Goal: Information Seeking & Learning: Learn about a topic

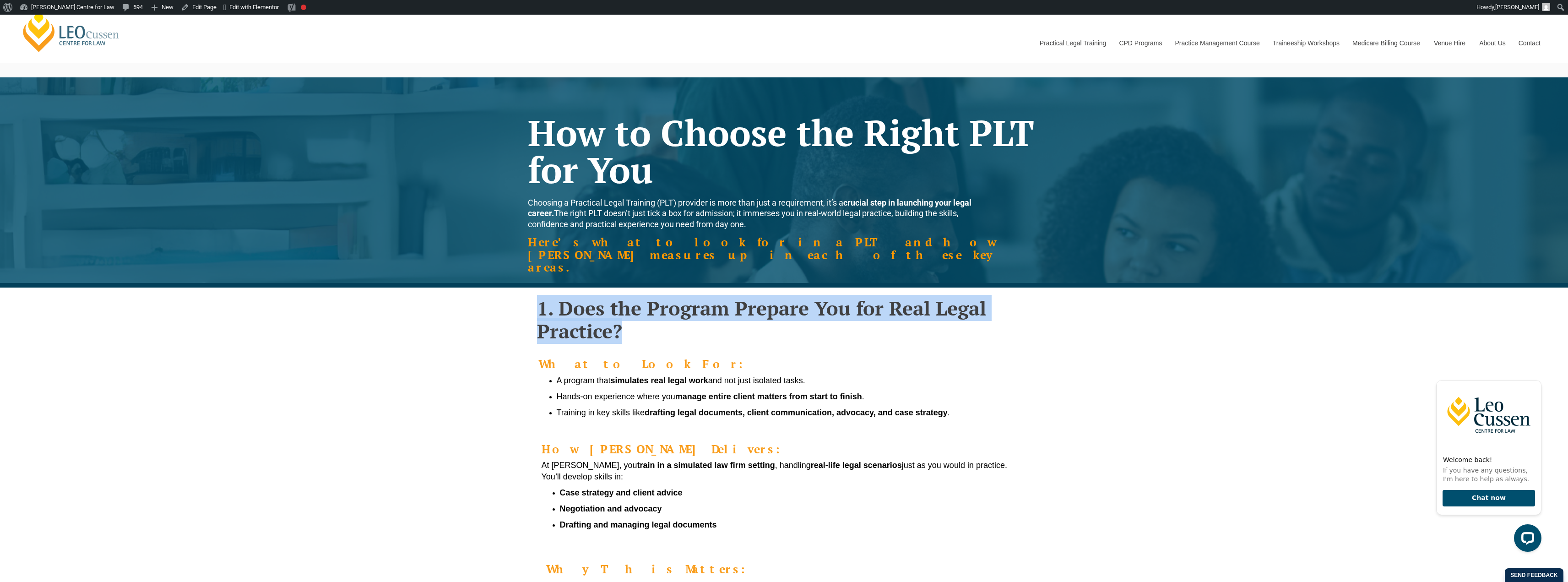
drag, startPoint x: 534, startPoint y: 285, endPoint x: 673, endPoint y: 308, distance: 140.9
click at [673, 308] on div "1. Does the Program Prepare You for Real Legal Practice?" at bounding box center [784, 319] width 522 height 46
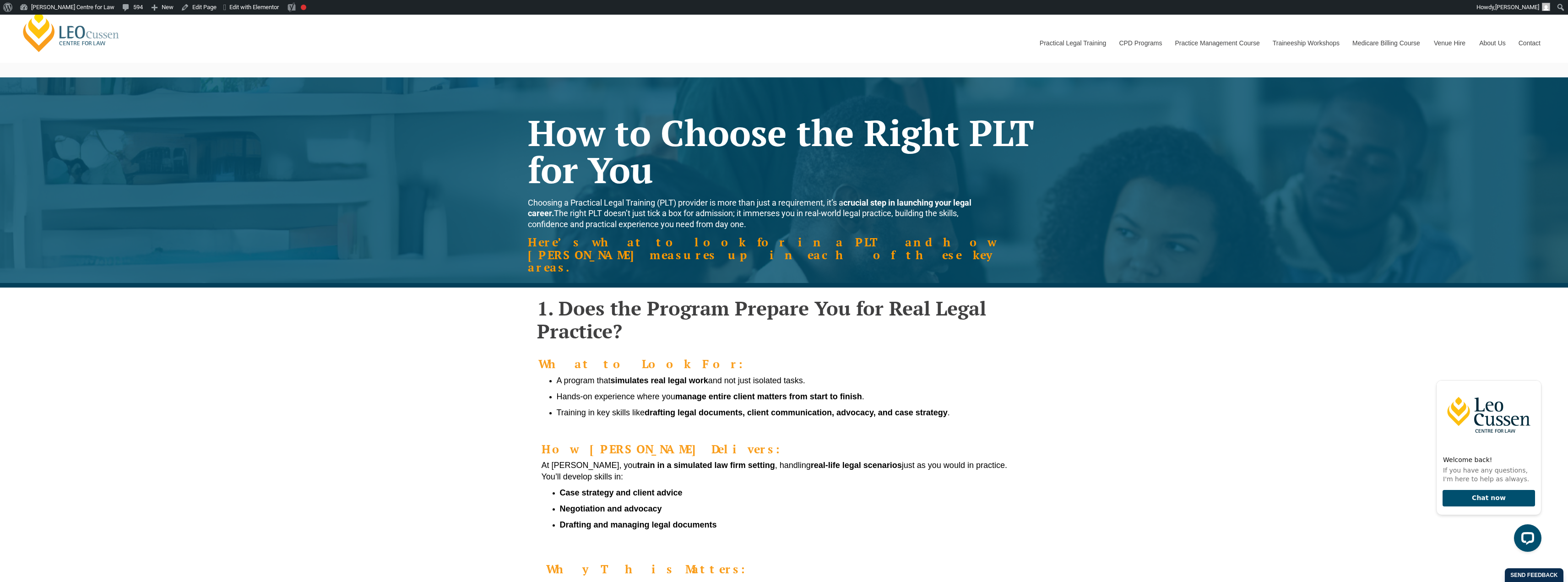
click at [1106, 339] on div "1. Does the Program Prepare You for Real Legal Practice? What to Look For: A pr…" at bounding box center [784, 459] width 1568 height 343
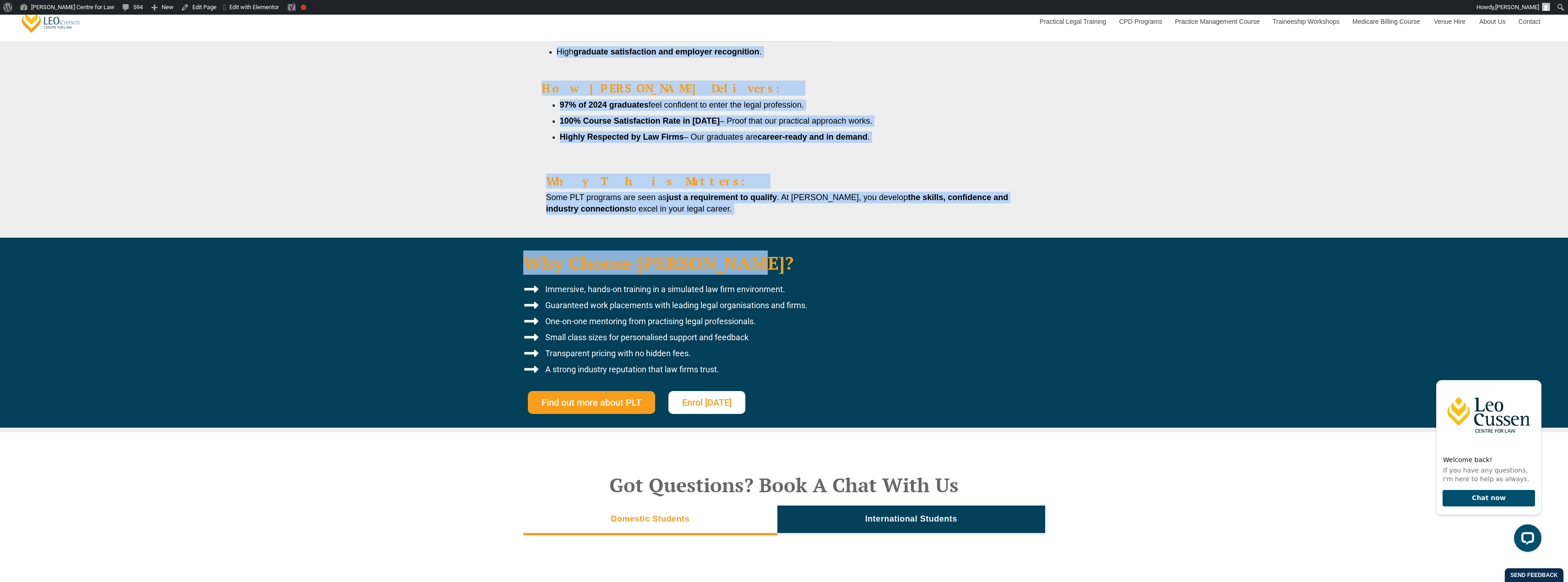
scroll to position [2082, 0]
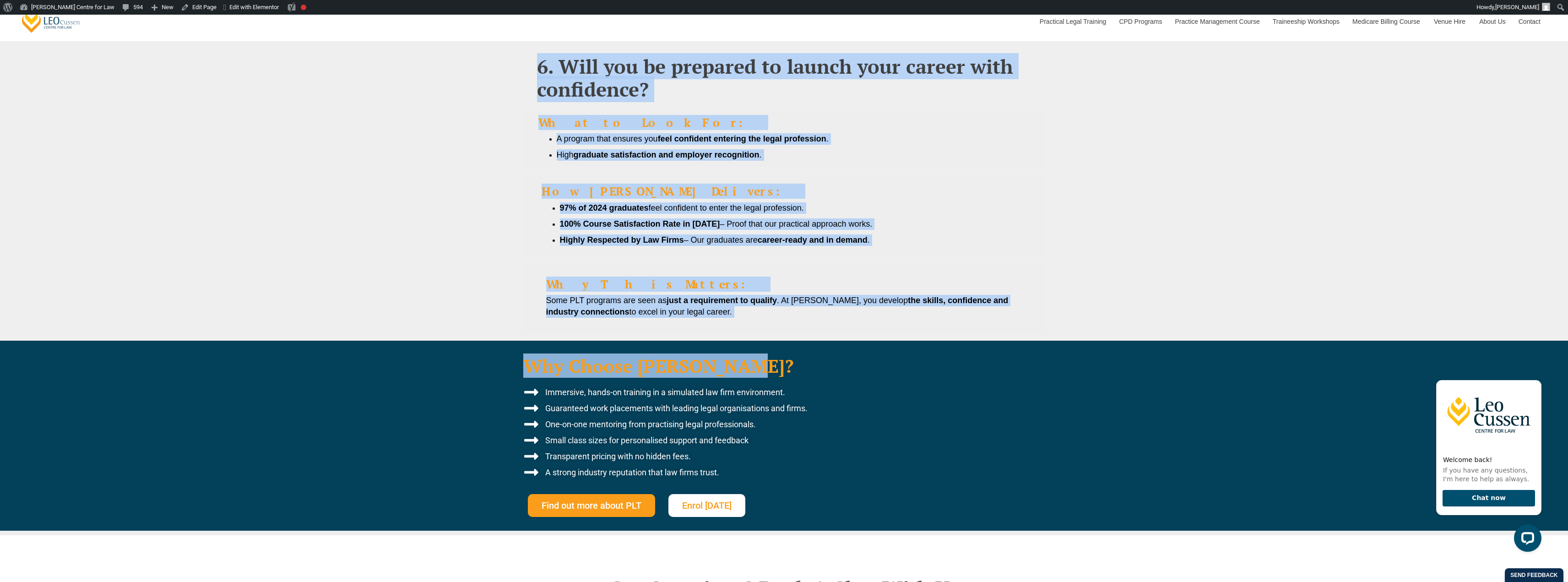
drag, startPoint x: 520, startPoint y: 123, endPoint x: 767, endPoint y: 288, distance: 297.0
drag, startPoint x: 674, startPoint y: 194, endPoint x: 648, endPoint y: 192, distance: 26.1
click at [648, 202] on ul "97% of 2024 graduates feel confident to enter the legal profession. 100% Course…" at bounding box center [784, 224] width 486 height 43
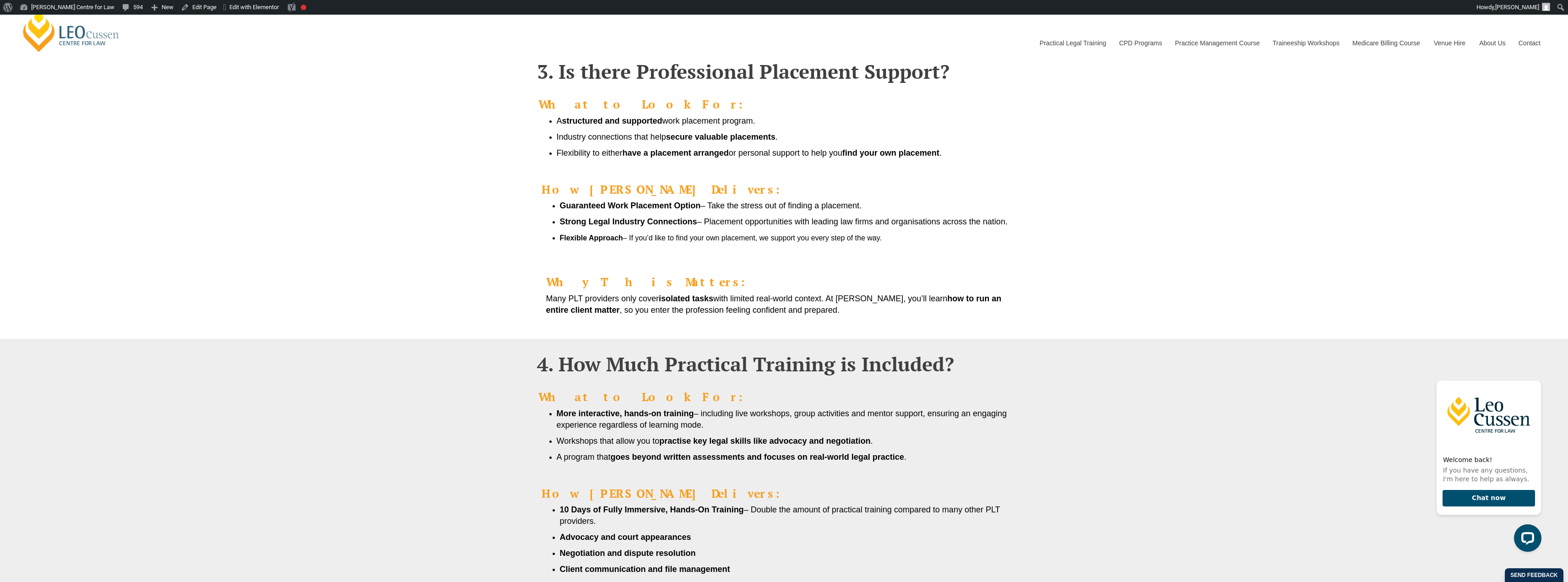
scroll to position [0, 0]
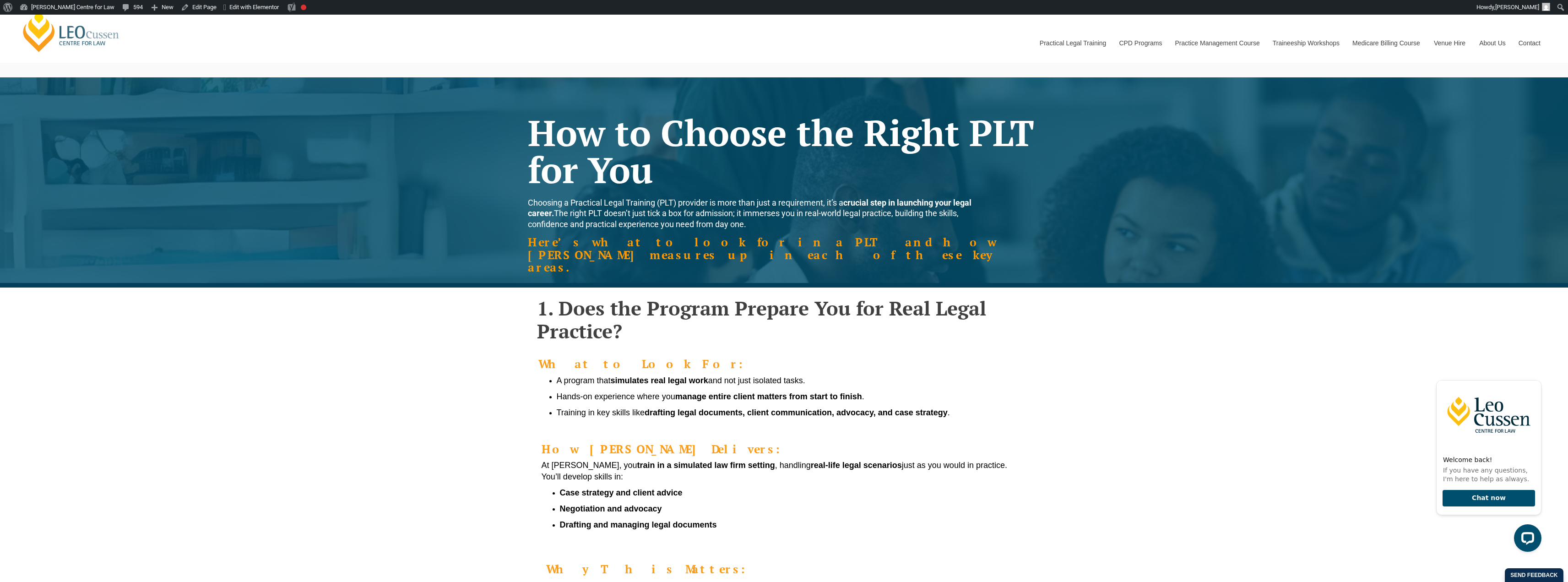
drag, startPoint x: 738, startPoint y: 287, endPoint x: 532, endPoint y: 136, distance: 255.4
copy div "Lor ip Dolors ame Conse ADI eli Sed Doeiusmo t Incididun Utlab Etdolore (MAG) a…"
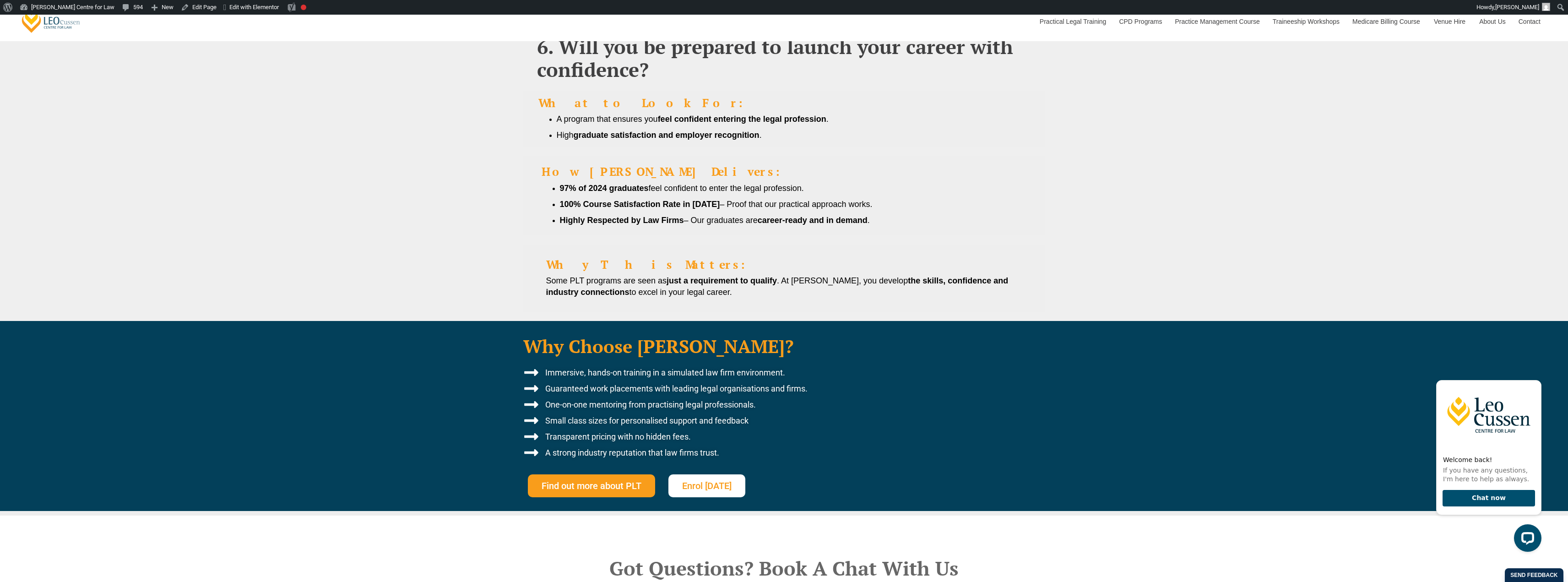
scroll to position [2137, 0]
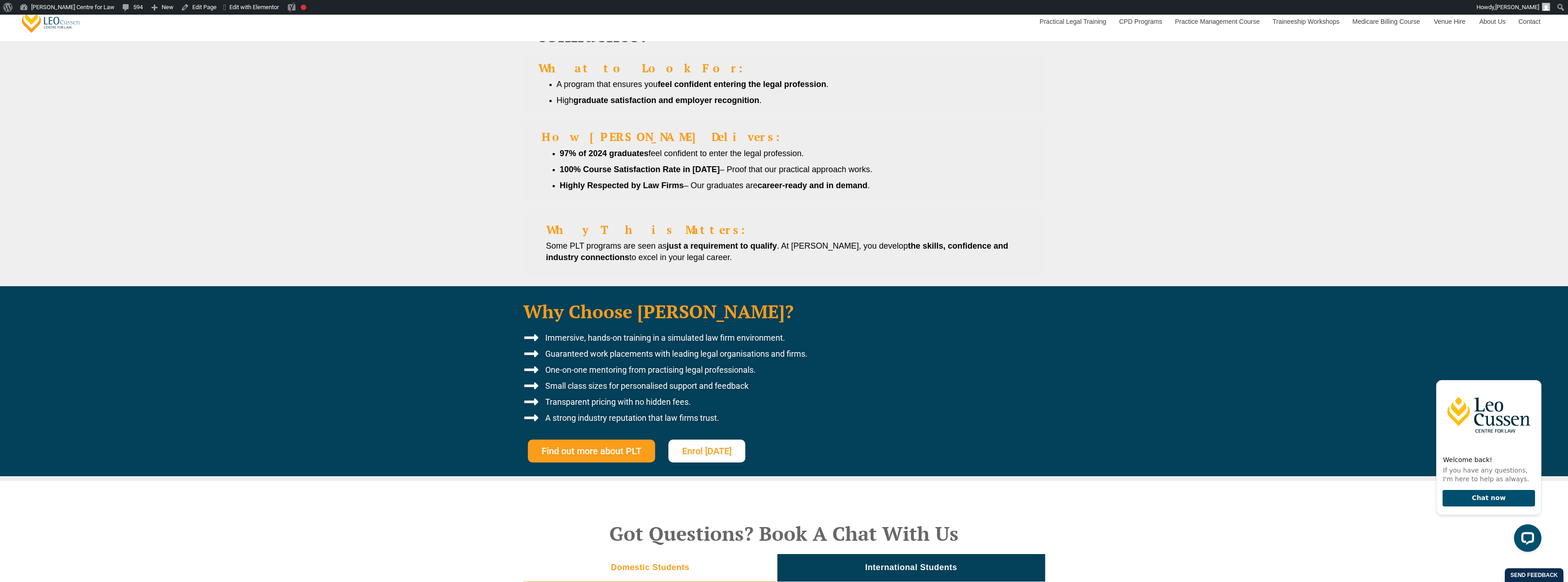
click at [673, 397] on span "Transparent pricing with no hidden fees." at bounding box center [617, 402] width 148 height 11
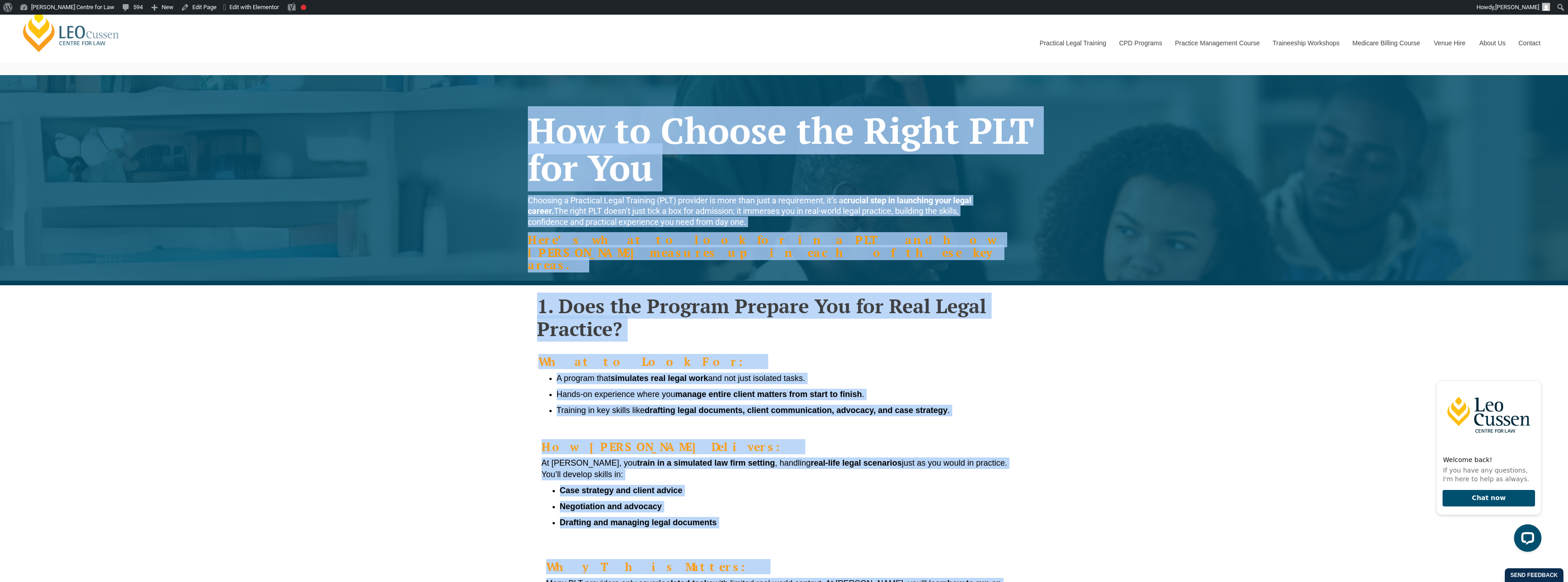
scroll to position [0, 0]
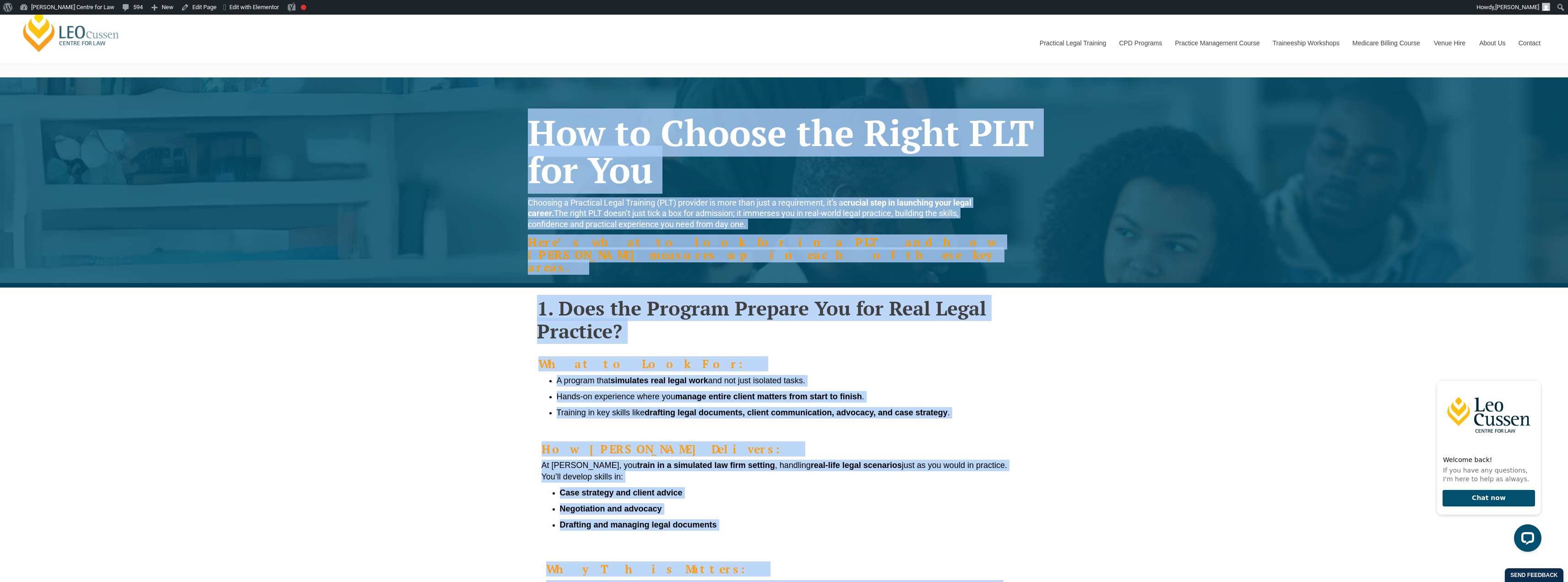
drag, startPoint x: 745, startPoint y: 403, endPoint x: 524, endPoint y: 119, distance: 359.9
copy div "Lor ip Dolors ame Conse ADI eli Sed Doeiusmo t Incididun Utlab Etdolore (MAG) a…"
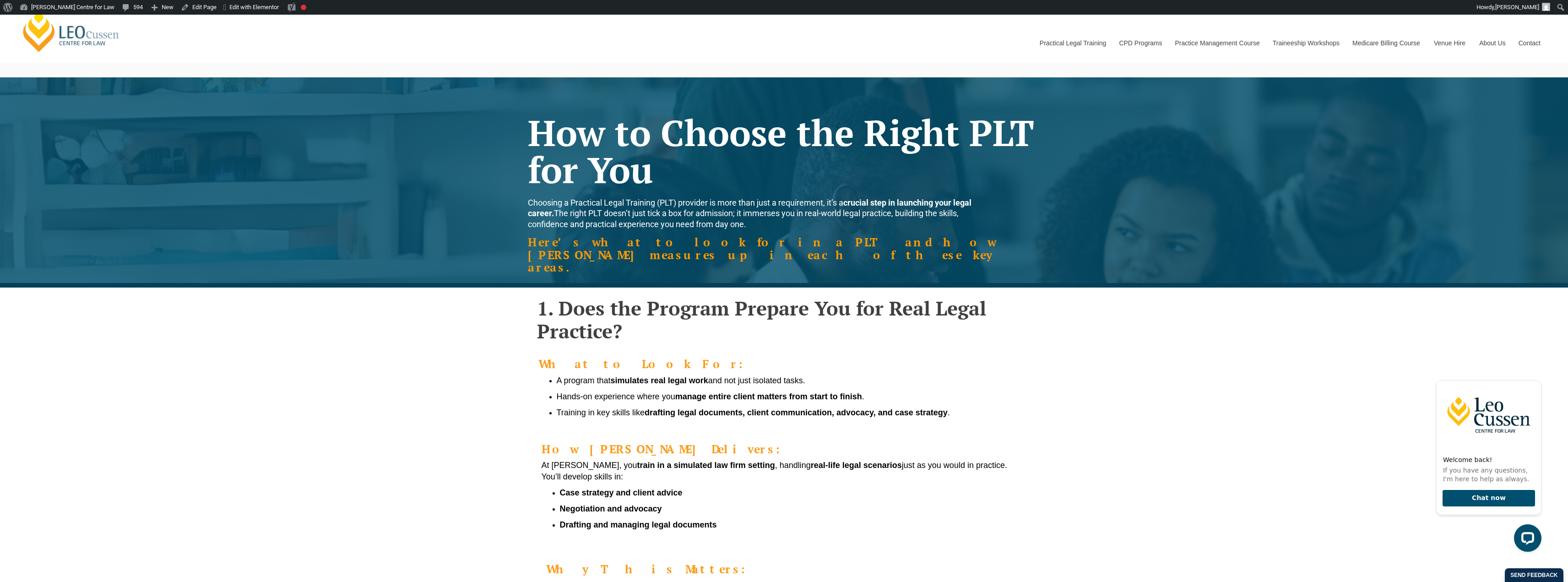
click at [424, 227] on div "How to Choose the Right PLT for You Choosing a Practical Legal Training (PLT) p…" at bounding box center [784, 182] width 1568 height 210
